Goal: Find specific page/section: Locate item on page

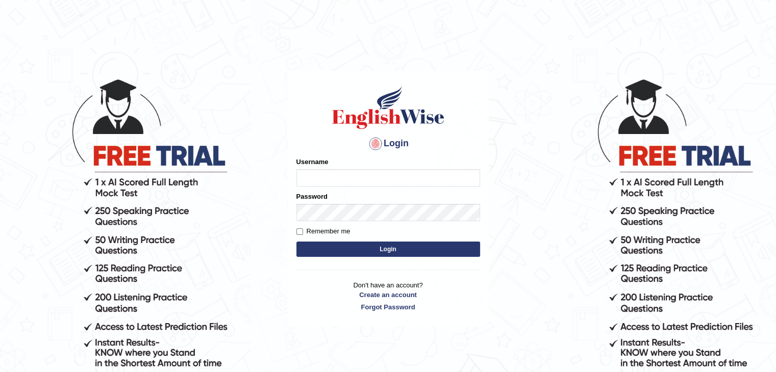
type input "mohdbilal"
click at [414, 253] on button "Login" at bounding box center [388, 249] width 184 height 15
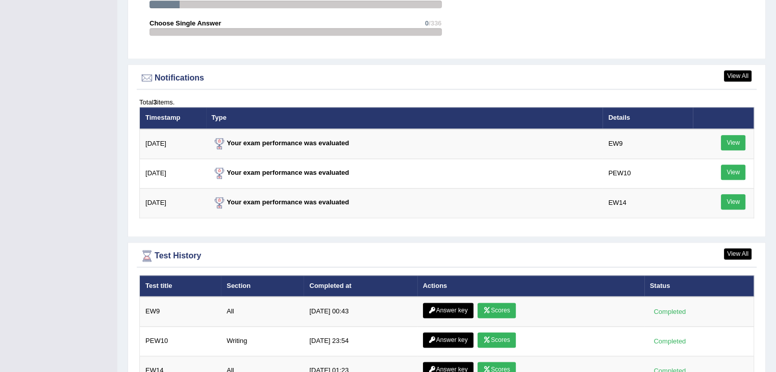
scroll to position [1352, 0]
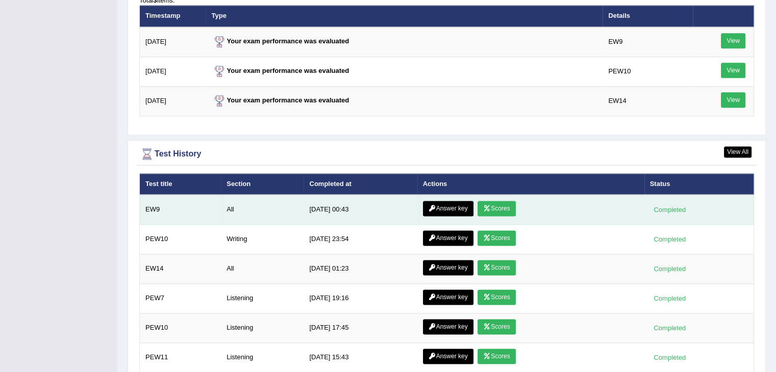
click at [458, 201] on link "Answer key" at bounding box center [448, 208] width 51 height 15
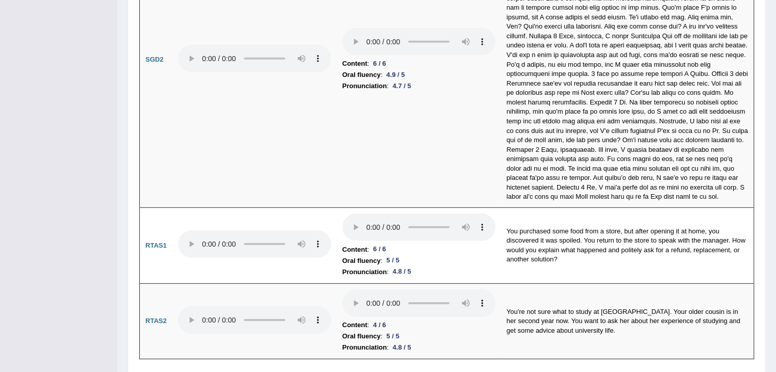
scroll to position [3112, 0]
